Goal: Information Seeking & Learning: Learn about a topic

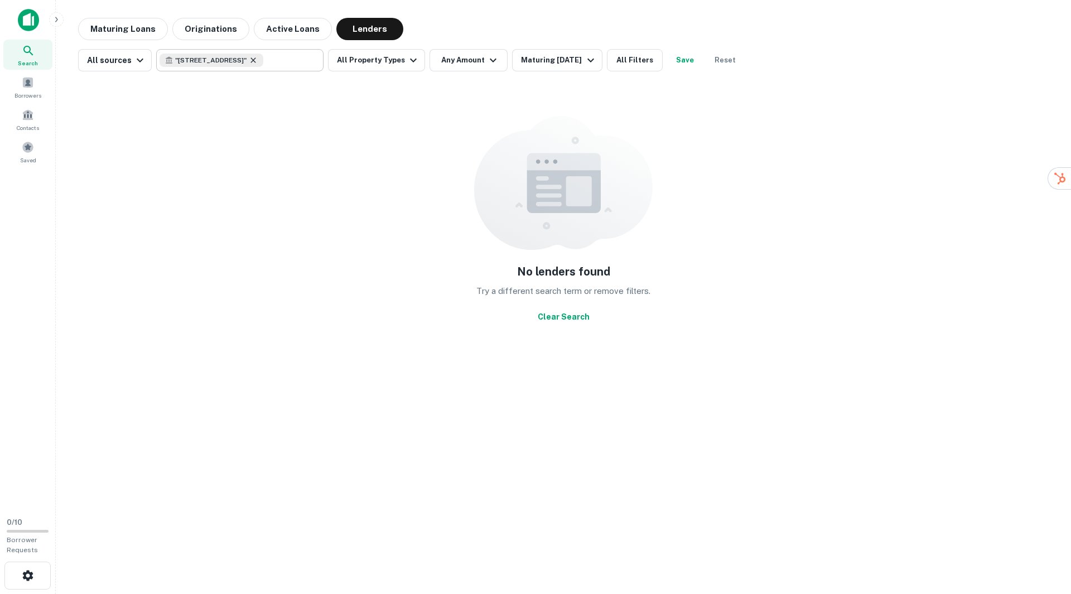
click at [258, 62] on icon at bounding box center [253, 60] width 9 height 9
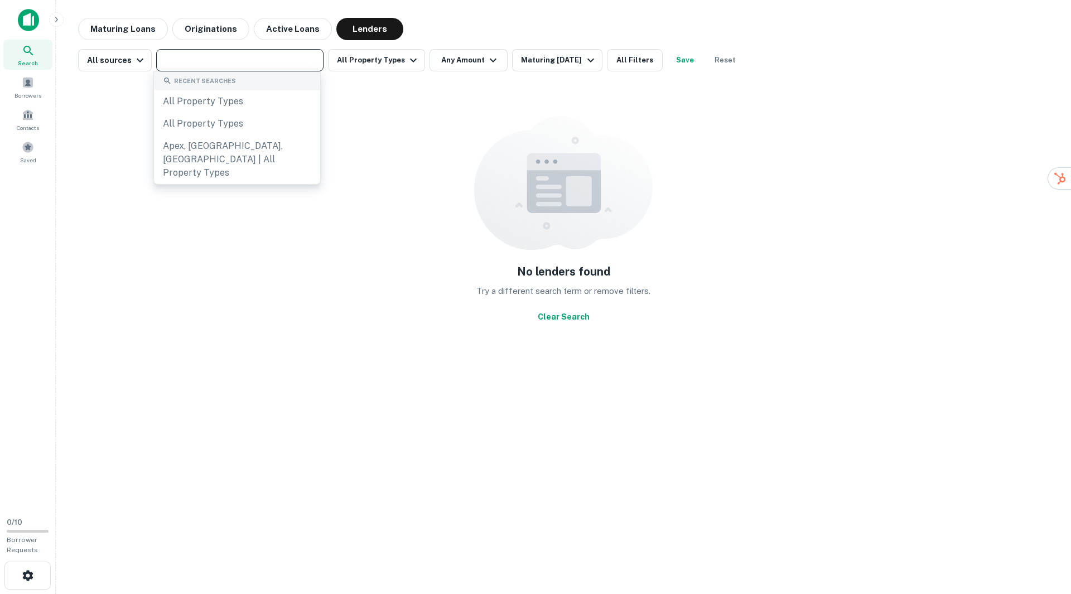
click at [233, 61] on input "text" at bounding box center [238, 60] width 159 height 16
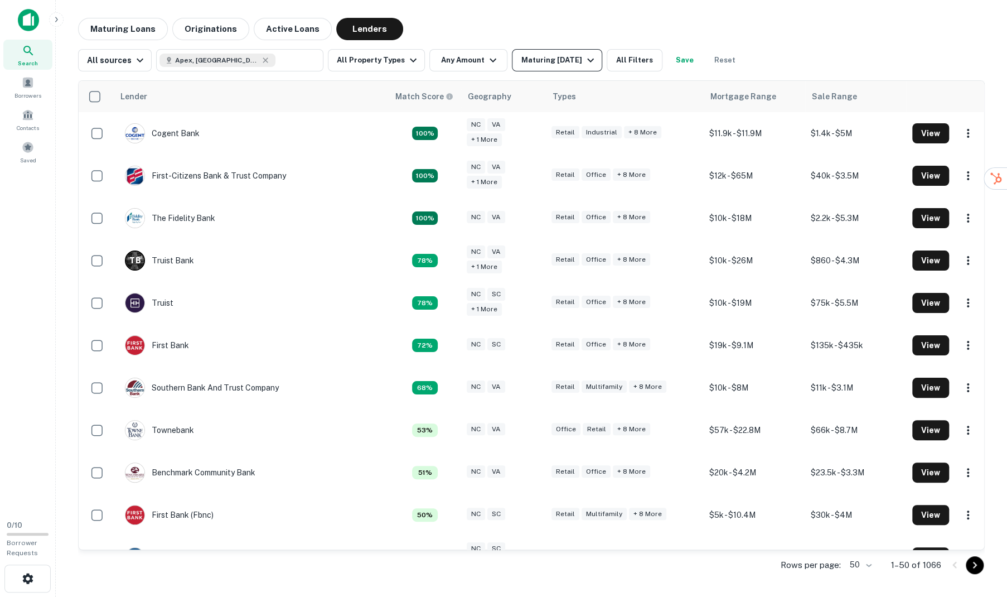
click at [545, 61] on div "Maturing [DATE]" at bounding box center [559, 60] width 76 height 13
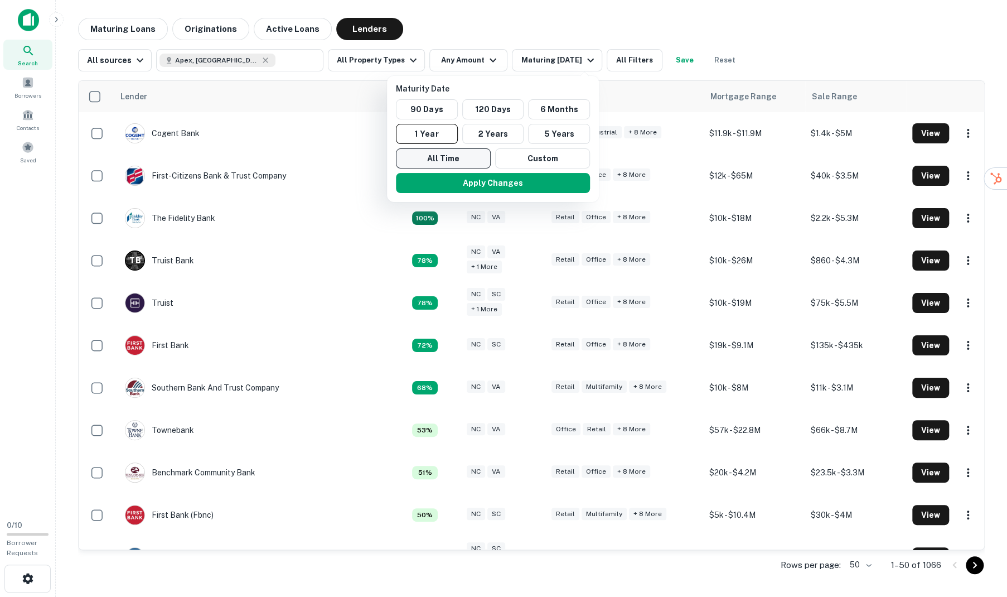
click at [454, 161] on button "All Time" at bounding box center [443, 158] width 95 height 20
click at [567, 21] on div at bounding box center [503, 298] width 1007 height 597
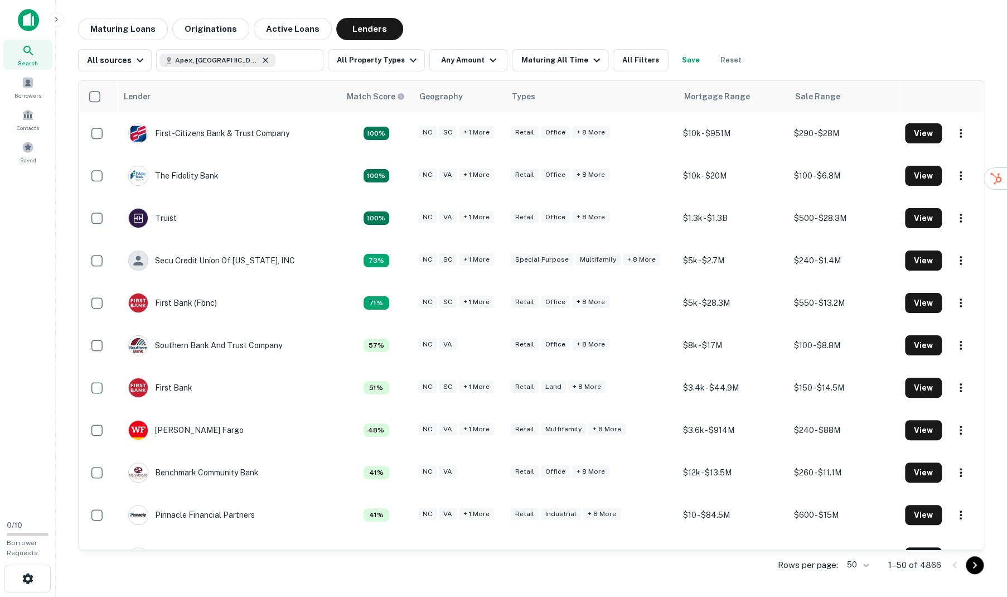
click at [261, 62] on icon at bounding box center [265, 60] width 9 height 9
type input "**********"
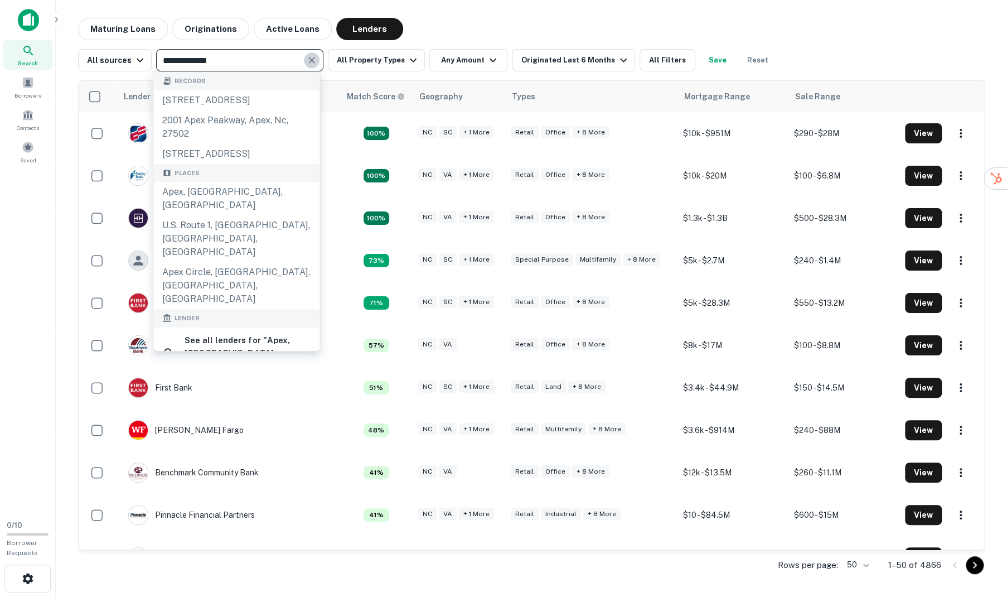
click at [308, 59] on icon "Clear" at bounding box center [311, 60] width 7 height 7
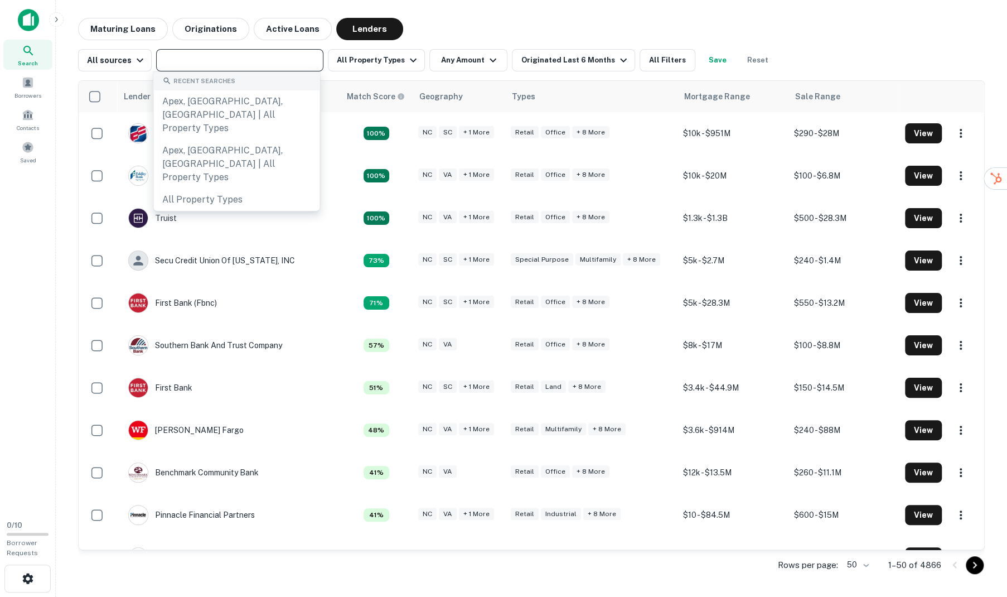
click at [603, 25] on div "Maturing Loans Originations Active Loans Lenders" at bounding box center [531, 29] width 907 height 22
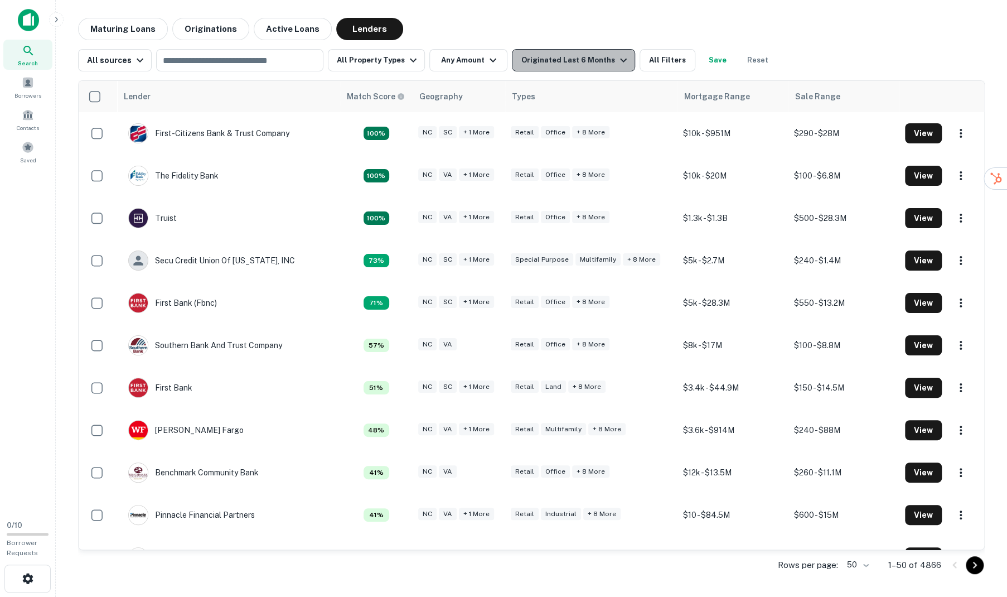
click at [571, 62] on div "Originated Last 6 Months" at bounding box center [575, 60] width 109 height 13
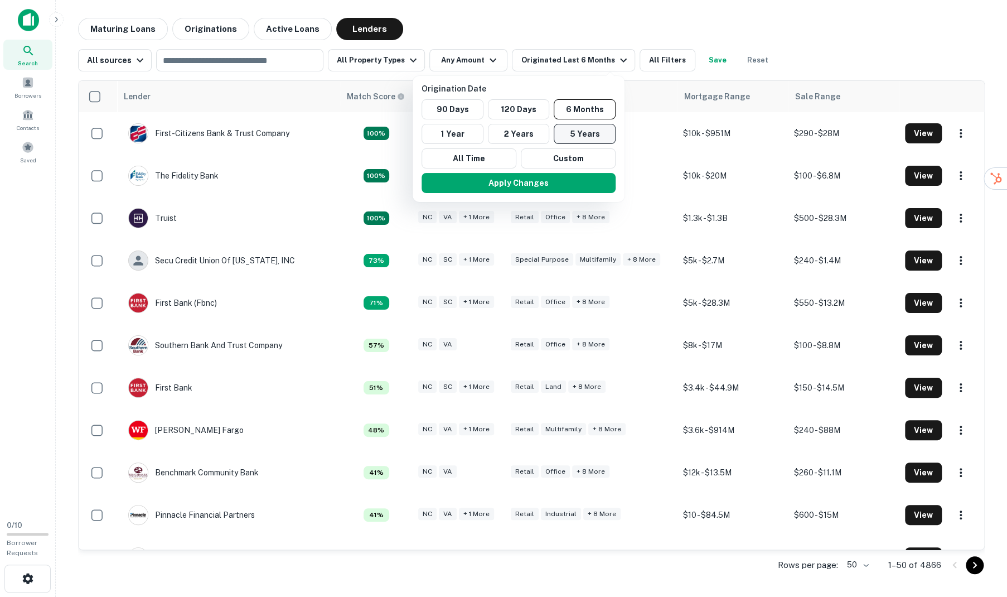
click at [580, 129] on button "5 Years" at bounding box center [585, 134] width 62 height 20
click at [874, 28] on div at bounding box center [503, 298] width 1007 height 597
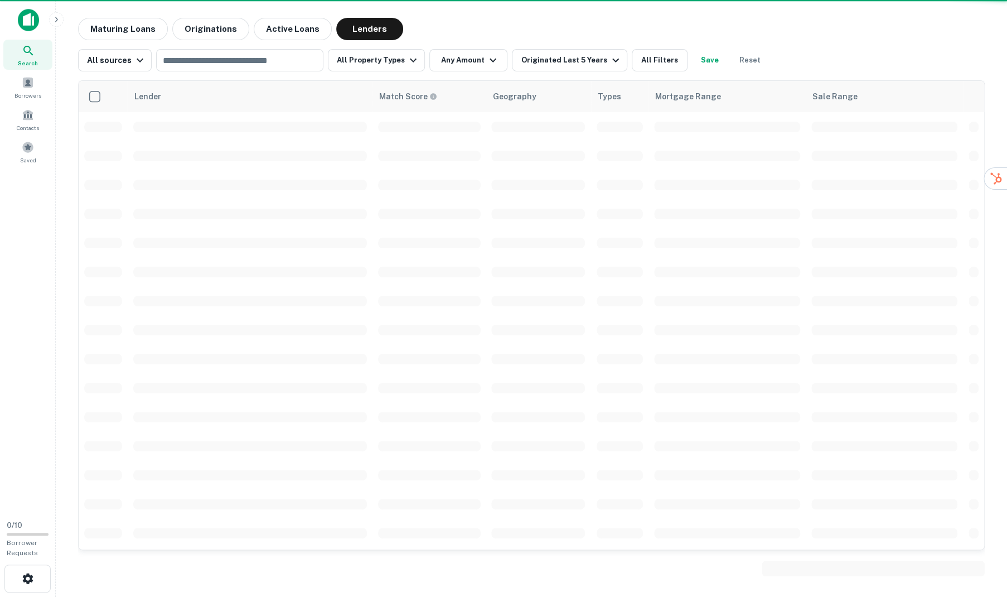
click at [516, 185] on div at bounding box center [503, 298] width 1007 height 597
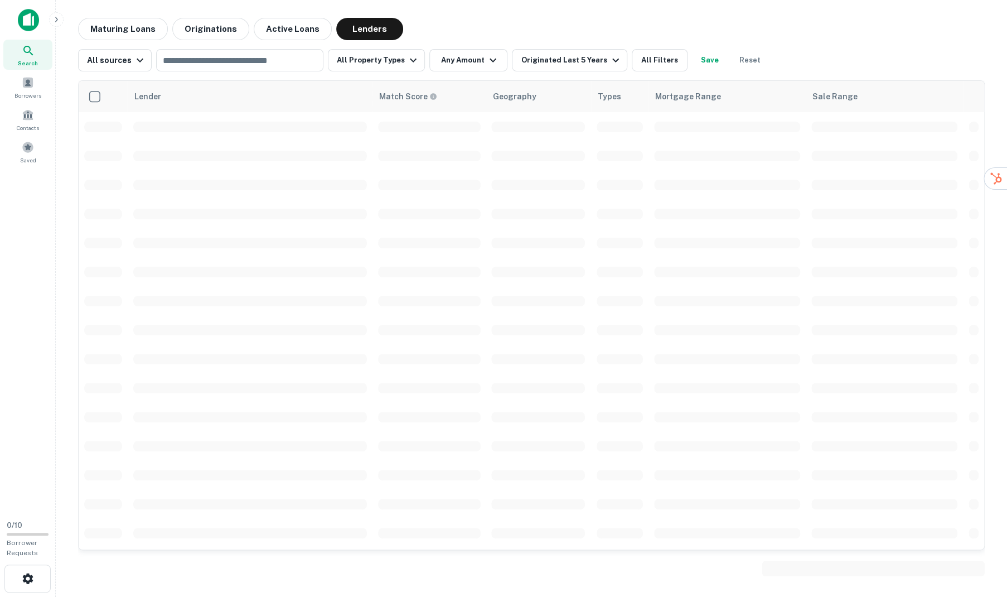
click at [431, 34] on div "Maturing Loans Originations Active Loans Lenders" at bounding box center [531, 29] width 907 height 22
click at [292, 32] on button "Active Loans" at bounding box center [293, 29] width 78 height 22
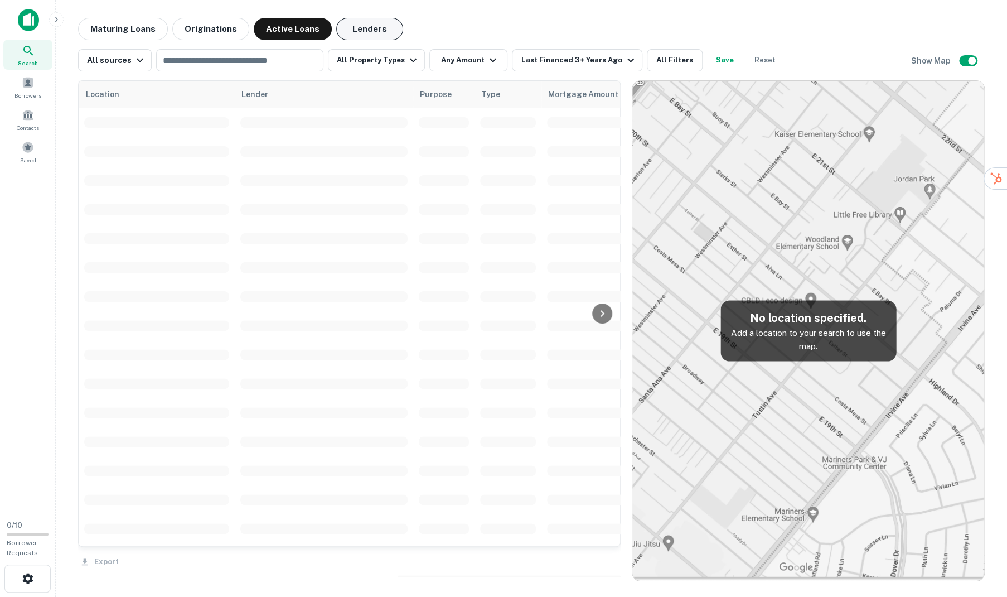
click at [369, 34] on button "Lenders" at bounding box center [369, 29] width 67 height 22
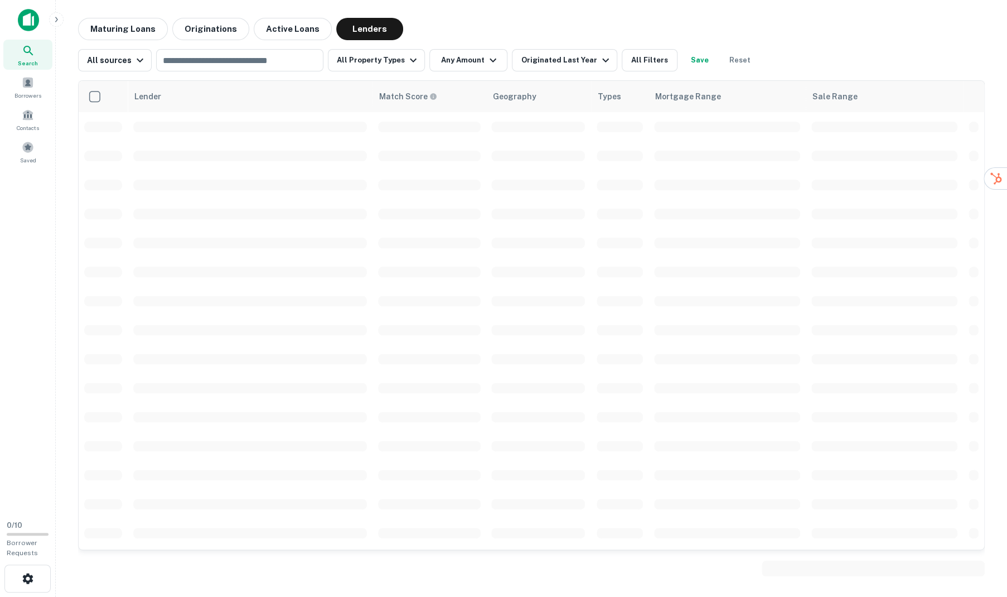
drag, startPoint x: 133, startPoint y: 35, endPoint x: 243, endPoint y: 40, distance: 109.9
click at [133, 36] on button "Maturing Loans" at bounding box center [123, 29] width 90 height 22
